Goal: Transaction & Acquisition: Purchase product/service

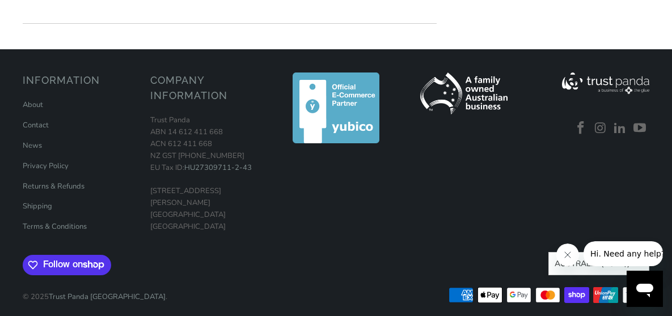
scroll to position [301, 0]
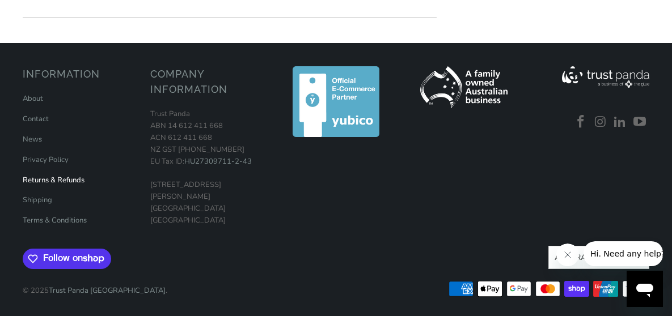
click at [61, 181] on link "Returns & Refunds" at bounding box center [54, 180] width 62 height 10
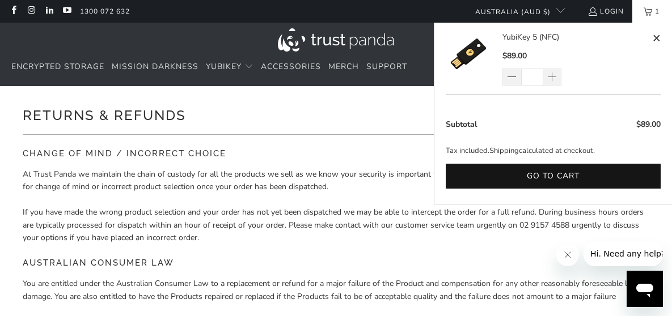
click at [647, 6] on link "1" at bounding box center [652, 11] width 40 height 23
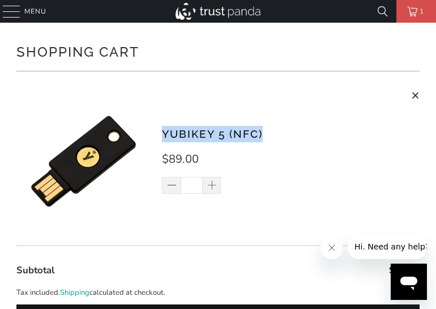
drag, startPoint x: 265, startPoint y: 130, endPoint x: 162, endPoint y: 121, distance: 103.0
click at [162, 121] on div "YubiKey 5 (NFC) $89.00 * Total: $89.00 Remove" at bounding box center [217, 164] width 403 height 163
copy link "YubiKey 5 (NFC)"
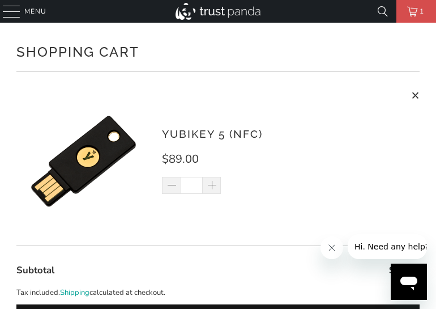
click at [16, 9] on div at bounding box center [11, 11] width 17 height 23
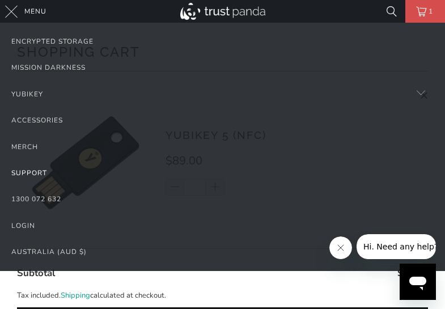
click at [31, 169] on link "Support" at bounding box center [222, 173] width 422 height 26
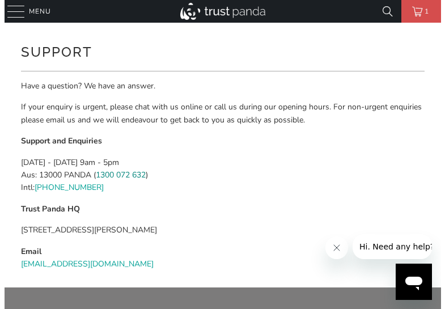
scroll to position [57, 0]
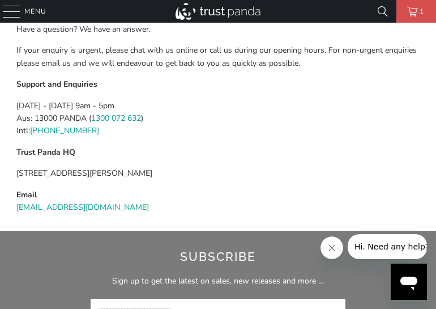
click at [12, 10] on div at bounding box center [11, 11] width 17 height 23
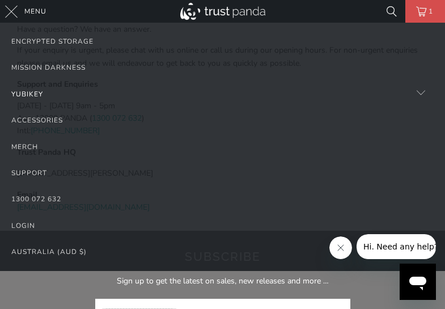
click at [32, 91] on div "YubiKey" at bounding box center [27, 94] width 32 height 12
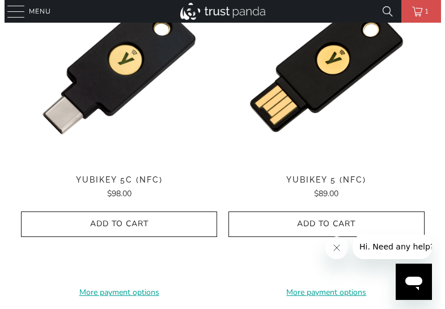
scroll to position [680, 0]
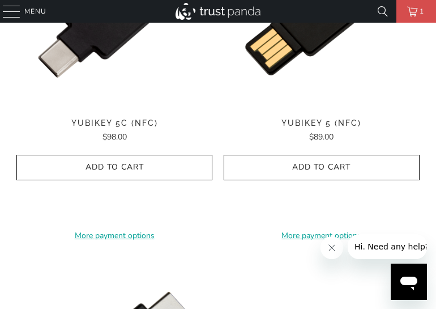
click at [9, 13] on div at bounding box center [11, 11] width 17 height 23
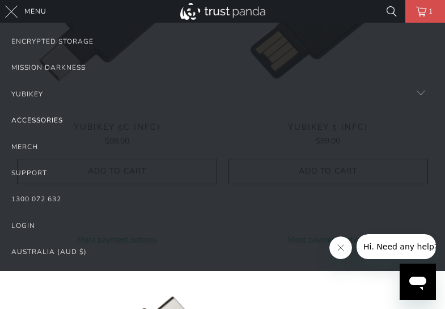
click at [199, 120] on link "Accessories" at bounding box center [222, 120] width 422 height 26
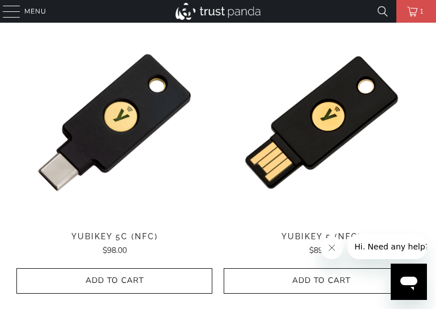
scroll to position [510, 0]
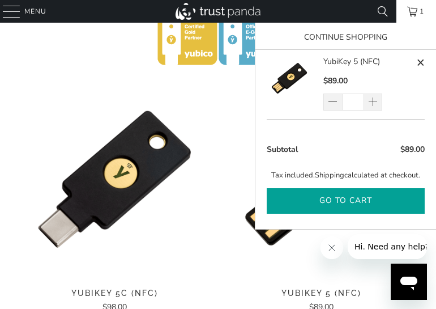
click at [358, 197] on button "Go to cart" at bounding box center [346, 201] width 158 height 26
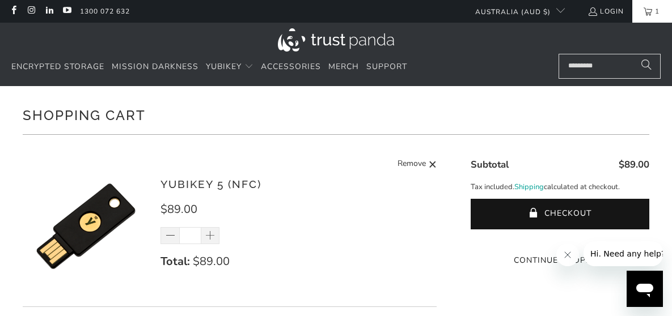
click at [436, 11] on link "1" at bounding box center [652, 11] width 40 height 23
